Goal: Task Accomplishment & Management: Manage account settings

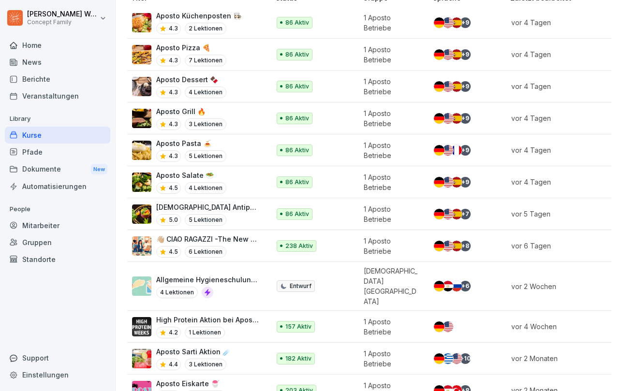
scroll to position [139, 0]
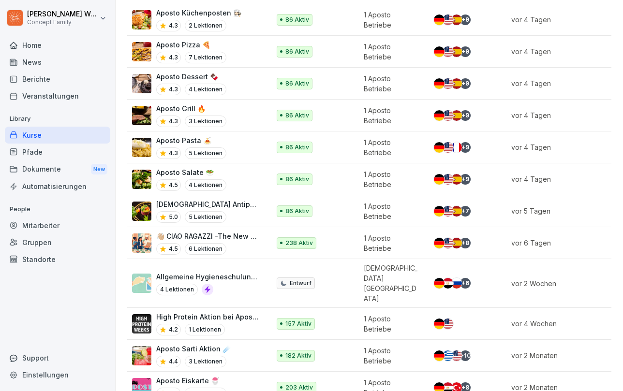
click at [223, 232] on p "👋🏼 CIAO RAGAZZI -The New Dolce Vita- Apostorelaunch" at bounding box center [208, 236] width 104 height 10
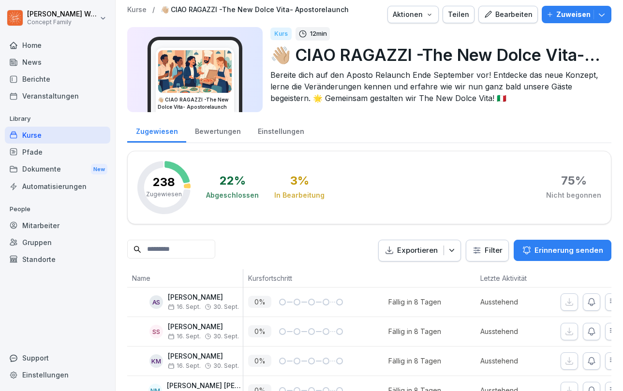
scroll to position [4, 0]
click at [59, 135] on div "Kurse" at bounding box center [57, 135] width 105 height 17
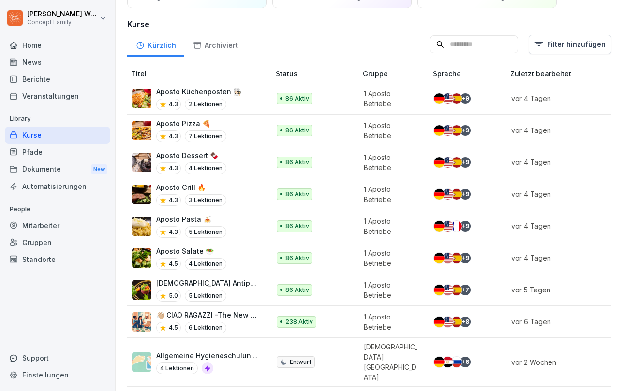
scroll to position [59, 0]
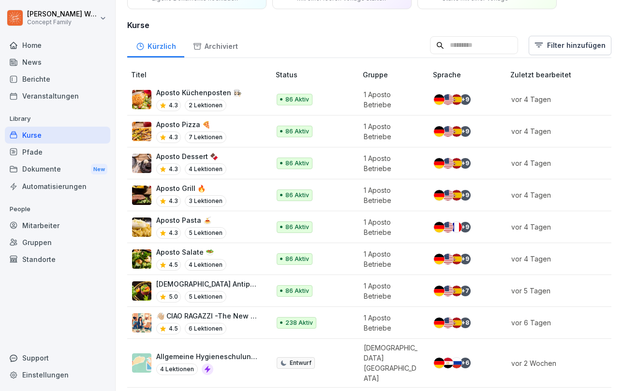
click at [203, 311] on p "👋🏼 CIAO RAGAZZI -The New Dolce Vita- Apostorelaunch" at bounding box center [208, 316] width 104 height 10
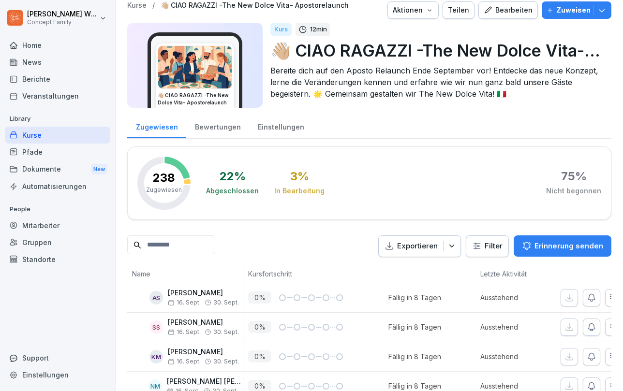
scroll to position [0, 0]
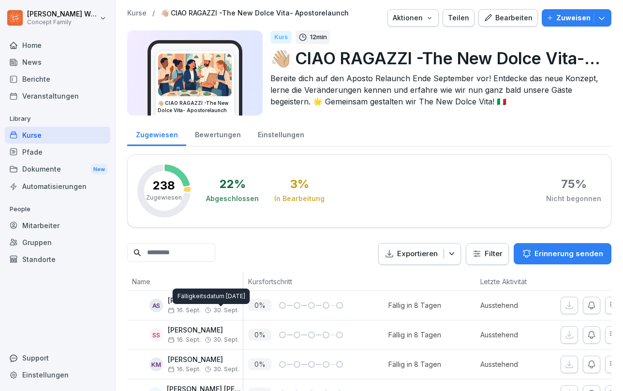
click at [572, 21] on p "Zuweisen" at bounding box center [573, 18] width 34 height 11
click at [179, 175] on icon at bounding box center [176, 175] width 25 height 22
click at [214, 134] on div "Bewertungen" at bounding box center [217, 133] width 63 height 25
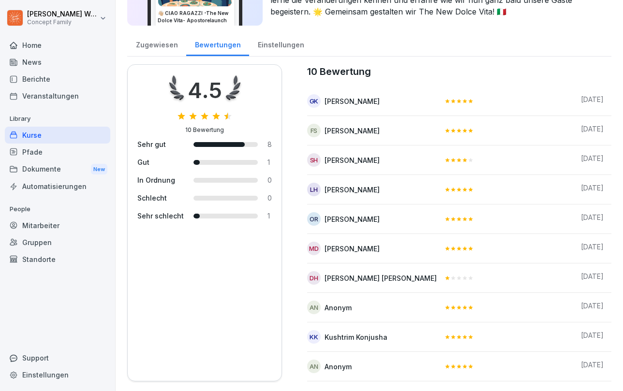
scroll to position [90, 0]
click at [150, 46] on div "Zugewiesen" at bounding box center [156, 43] width 59 height 25
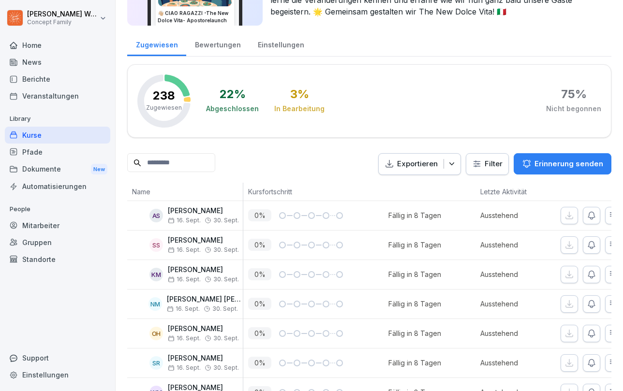
click at [158, 46] on div "Zugewiesen" at bounding box center [156, 43] width 59 height 25
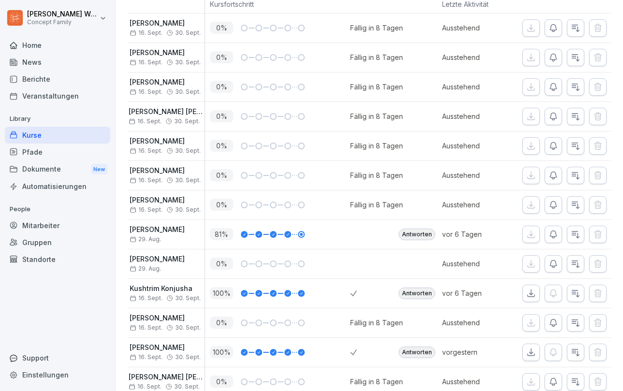
scroll to position [271, 0]
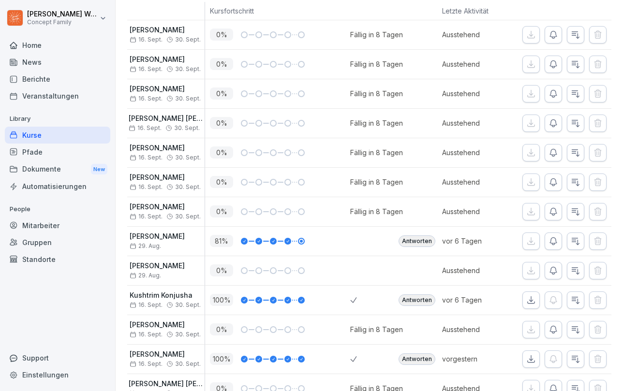
click at [425, 240] on div "Antworten" at bounding box center [416, 241] width 37 height 12
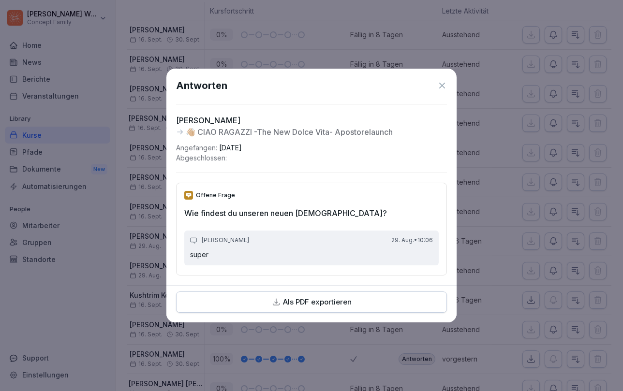
click at [443, 88] on icon at bounding box center [442, 86] width 10 height 10
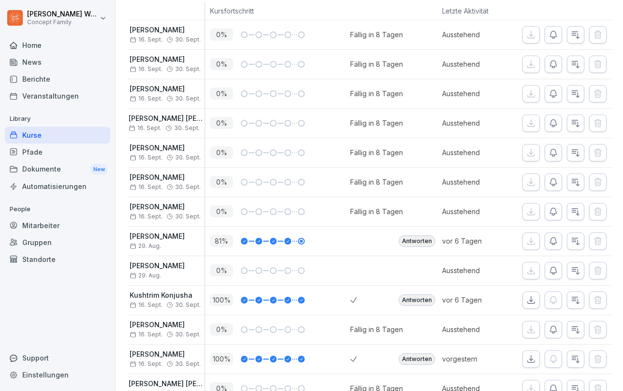
click at [418, 305] on div "Antworten" at bounding box center [416, 300] width 37 height 12
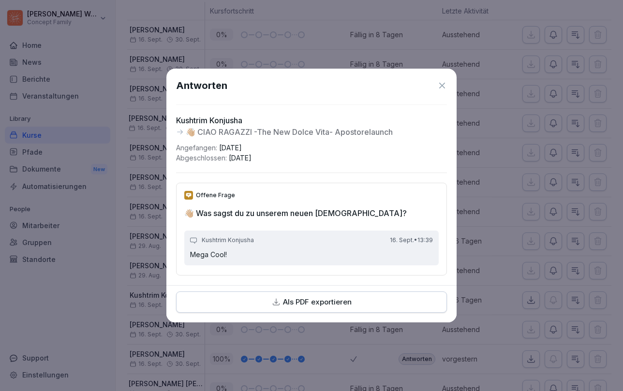
click at [443, 86] on icon at bounding box center [442, 86] width 10 height 10
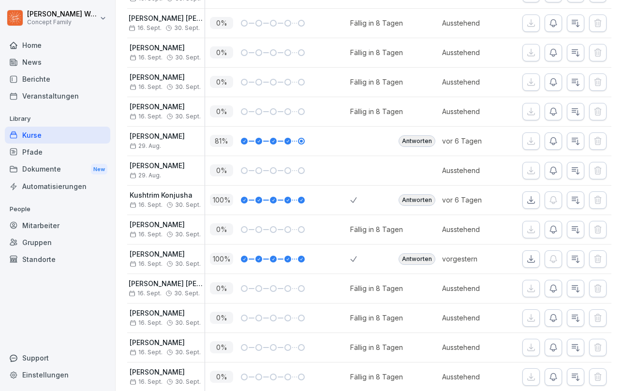
scroll to position [402, 0]
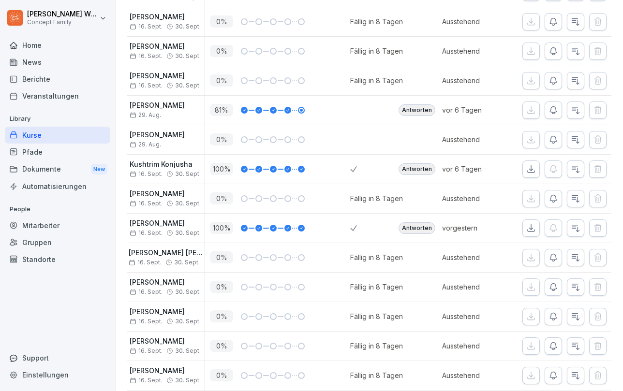
click at [420, 221] on div "Antworten" at bounding box center [415, 228] width 44 height 29
click at [420, 224] on div "Antworten" at bounding box center [416, 228] width 37 height 12
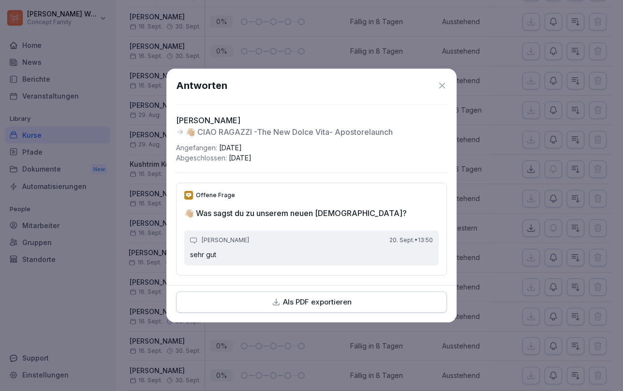
click at [443, 81] on icon at bounding box center [442, 86] width 10 height 10
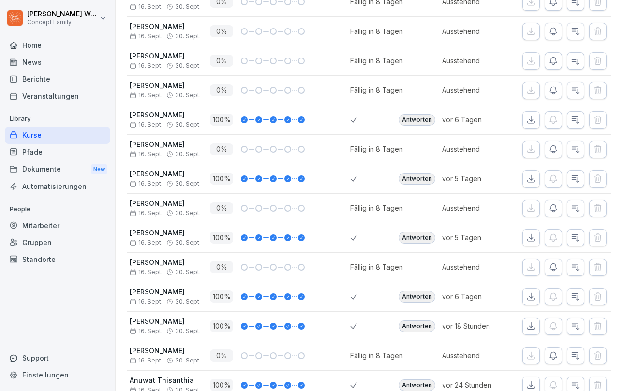
scroll to position [691, 0]
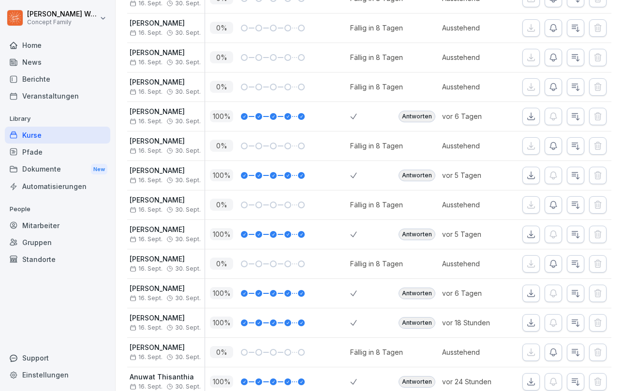
click at [423, 119] on div "Antworten" at bounding box center [416, 117] width 37 height 12
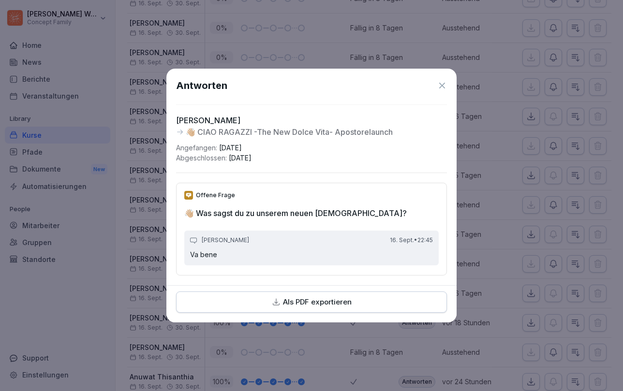
click at [448, 82] on div "Antworten [PERSON_NAME] 👋🏼 CIAO RAGAZZI -The New Dolce Vita- Apostorelaunch Ang…" at bounding box center [311, 177] width 290 height 217
click at [440, 84] on icon at bounding box center [442, 86] width 10 height 10
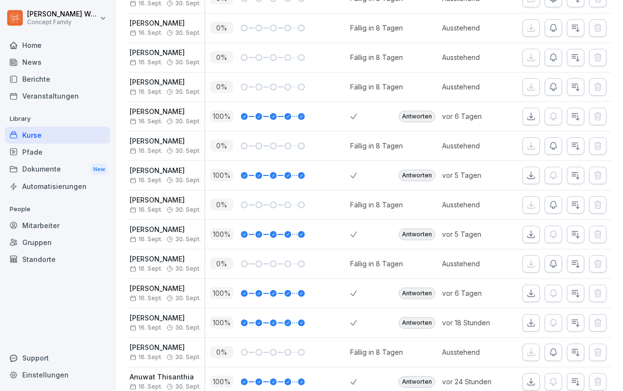
click at [415, 295] on div "Antworten" at bounding box center [416, 294] width 37 height 12
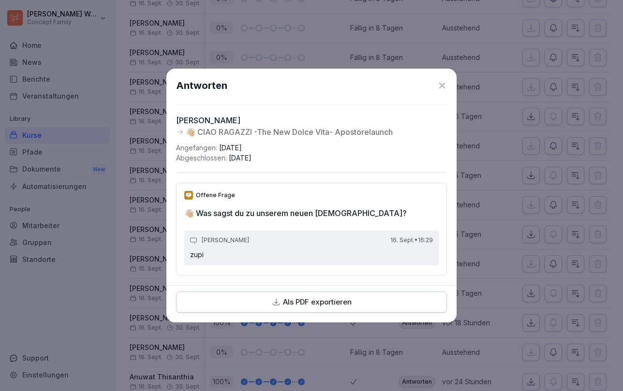
click at [436, 85] on div "Antworten" at bounding box center [311, 85] width 271 height 15
click at [439, 86] on icon at bounding box center [442, 86] width 10 height 10
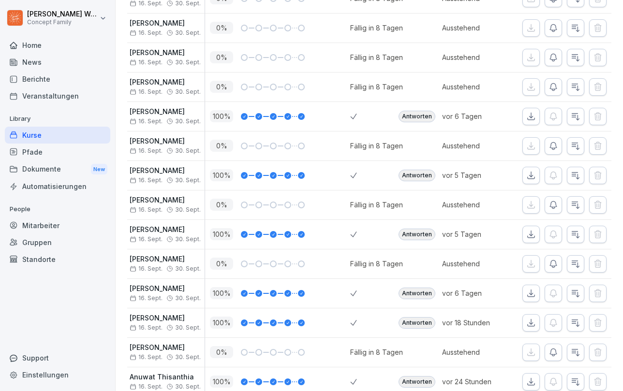
click at [418, 323] on div "Antworten" at bounding box center [416, 323] width 37 height 12
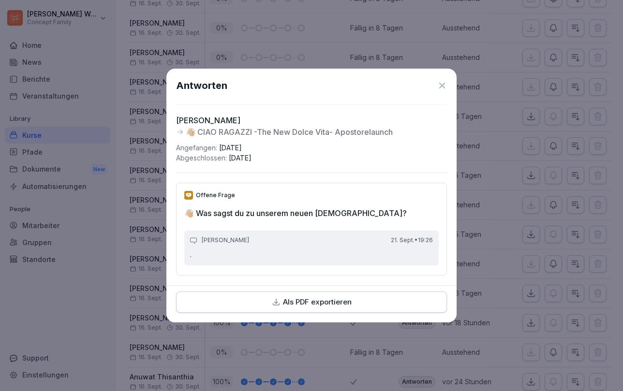
click at [443, 87] on icon at bounding box center [442, 86] width 6 height 6
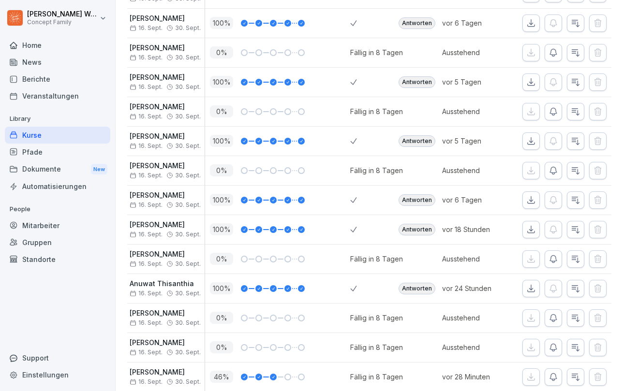
scroll to position [787, 0]
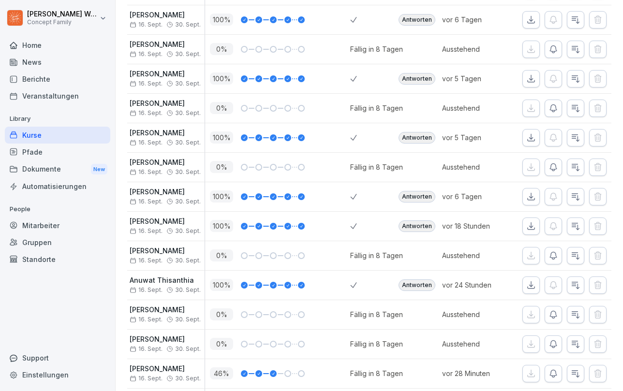
click at [415, 290] on div "Antworten" at bounding box center [416, 285] width 37 height 12
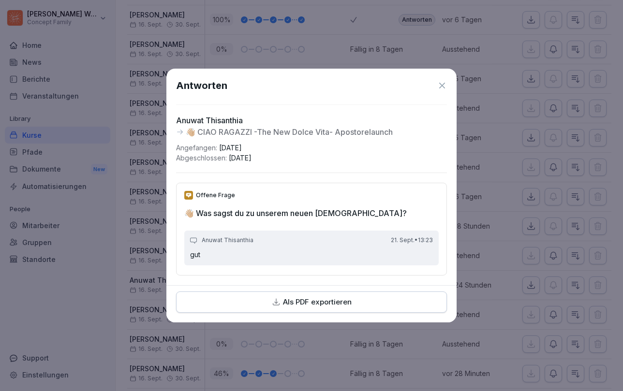
click at [441, 87] on icon at bounding box center [442, 86] width 10 height 10
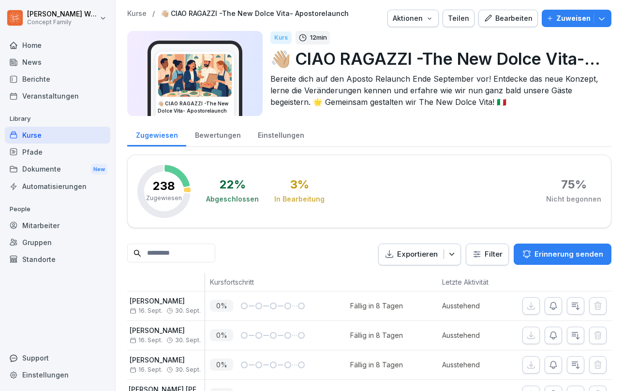
scroll to position [0, 0]
click at [44, 48] on div "Home" at bounding box center [57, 45] width 105 height 17
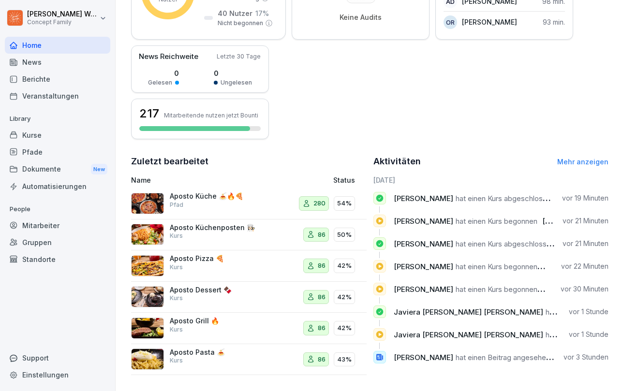
scroll to position [197, 0]
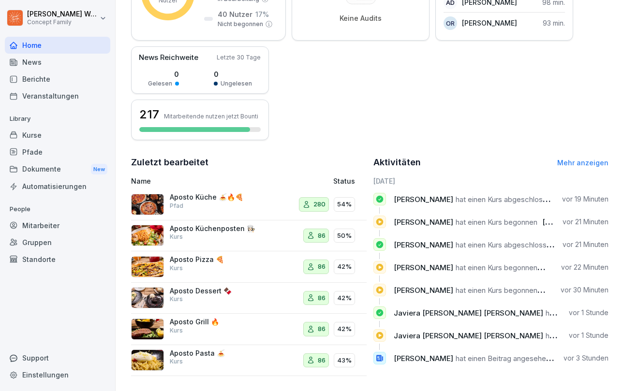
click at [47, 79] on div "Berichte" at bounding box center [57, 79] width 105 height 17
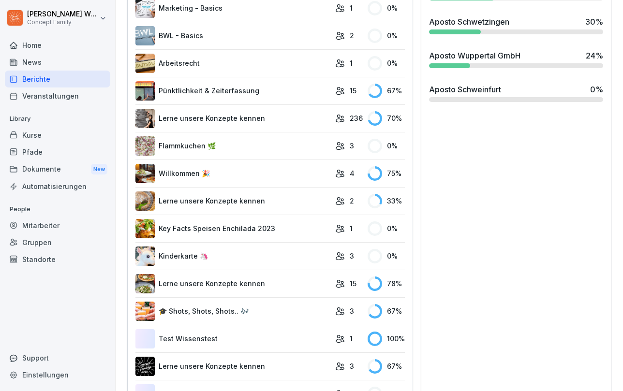
scroll to position [668, 0]
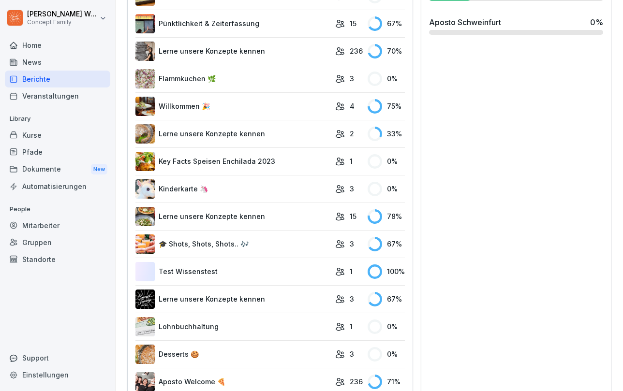
click at [343, 219] on icon at bounding box center [340, 216] width 8 height 7
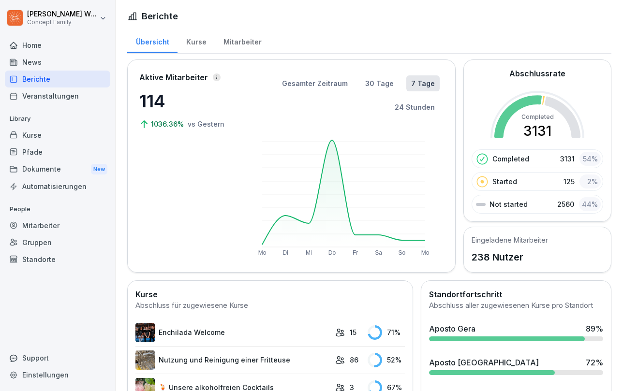
scroll to position [0, 0]
